Goal: Navigation & Orientation: Find specific page/section

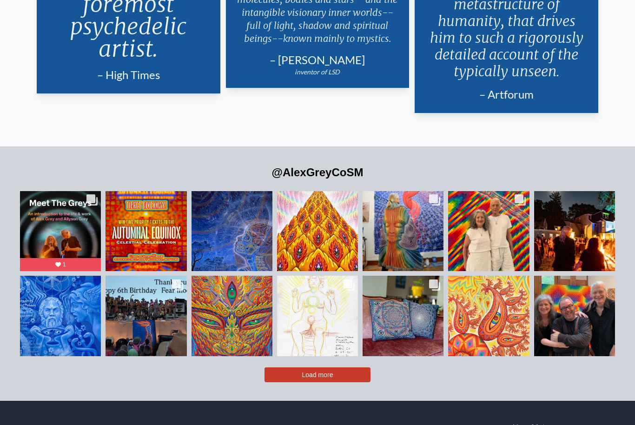
scroll to position [1975, 0]
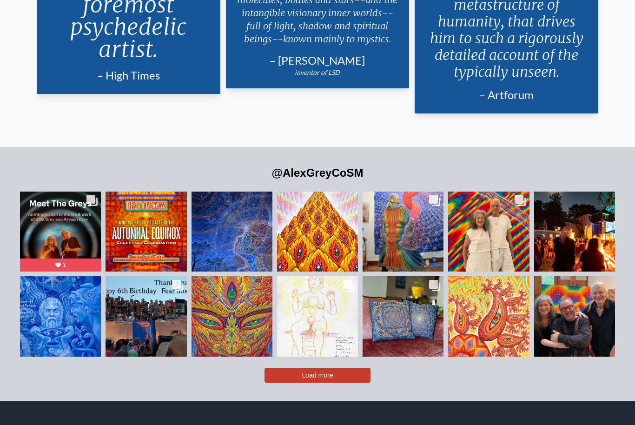
click at [52, 227] on div "Likes Count 425 Comments Count 7" at bounding box center [61, 215] width 66 height 22
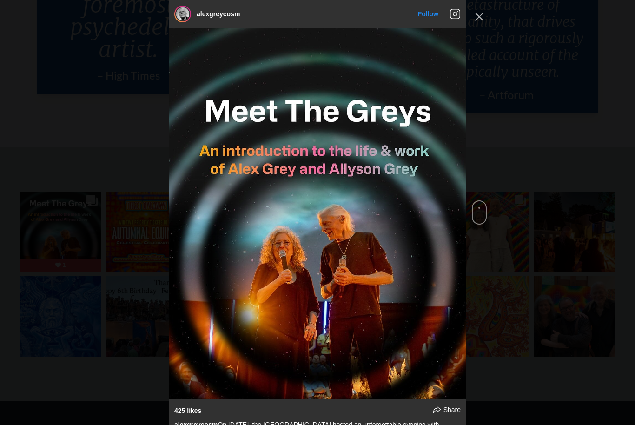
click at [593, 85] on div "alexgreycosm Follow" at bounding box center [317, 212] width 635 height 425
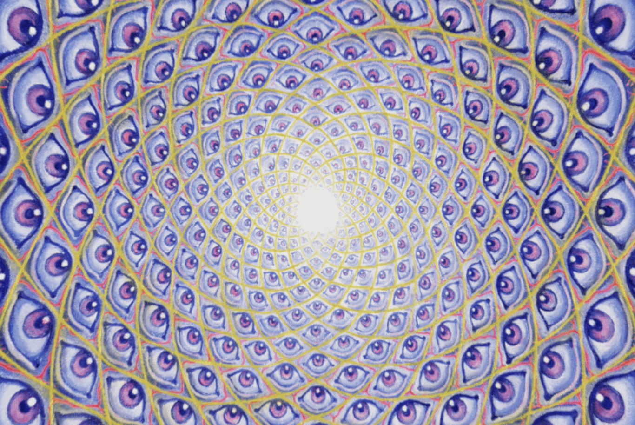
scroll to position [0, 0]
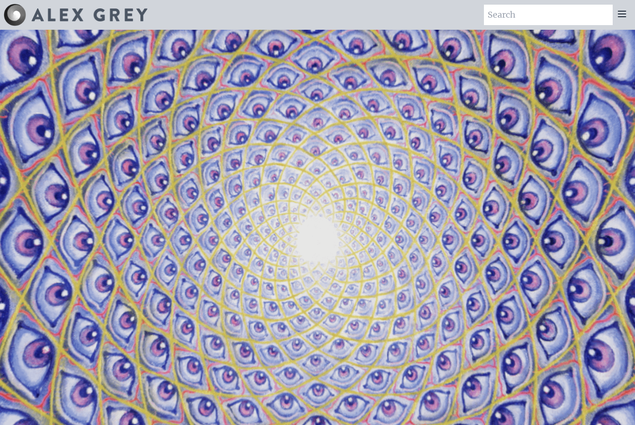
click at [626, 17] on icon at bounding box center [621, 13] width 11 height 11
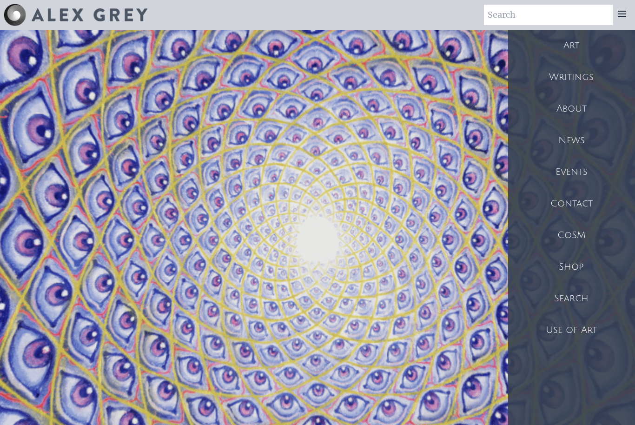
click at [563, 278] on div "Shop" at bounding box center [571, 267] width 127 height 32
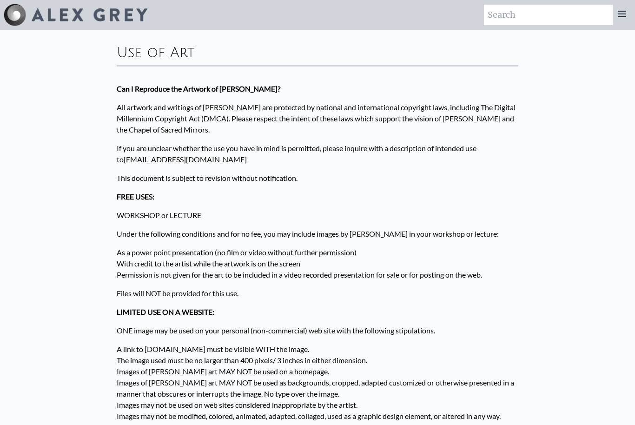
click at [622, 10] on icon at bounding box center [621, 13] width 11 height 11
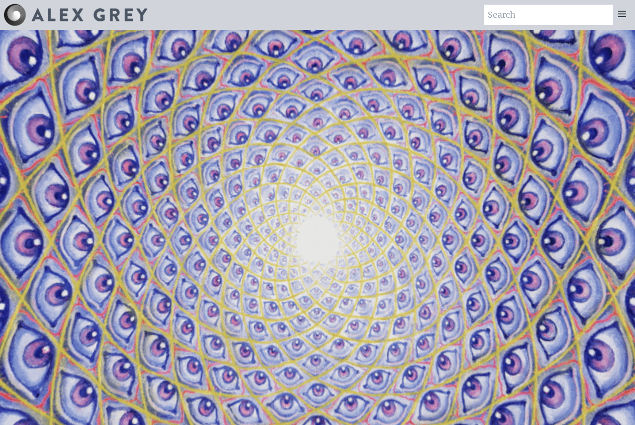
click at [619, 13] on icon at bounding box center [621, 13] width 11 height 11
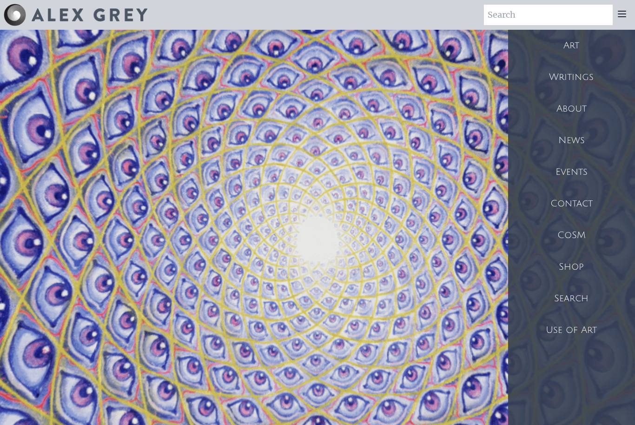
click at [577, 263] on div "Shop" at bounding box center [571, 267] width 127 height 32
click at [567, 273] on div "Shop" at bounding box center [571, 267] width 127 height 32
